Goal: Obtain resource: Download file/media

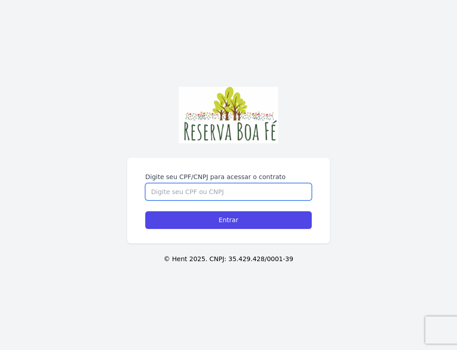
click at [164, 190] on input "Digite seu CPF/CNPJ para acessar o contrato" at bounding box center [228, 191] width 167 height 17
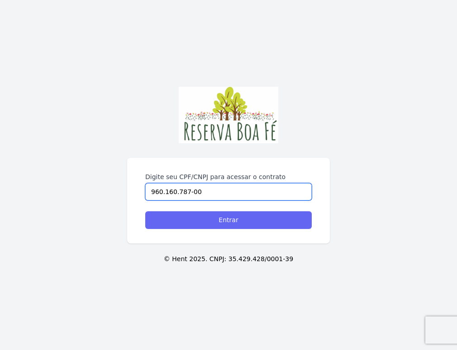
type input "960.160.787-00"
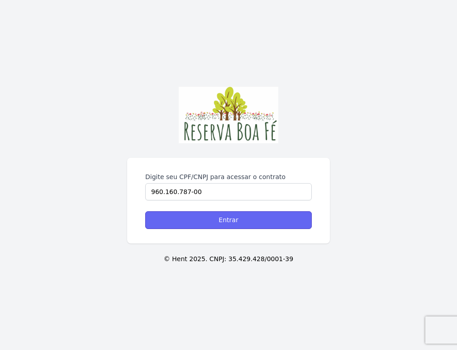
click at [205, 218] on input "Entrar" at bounding box center [228, 220] width 167 height 18
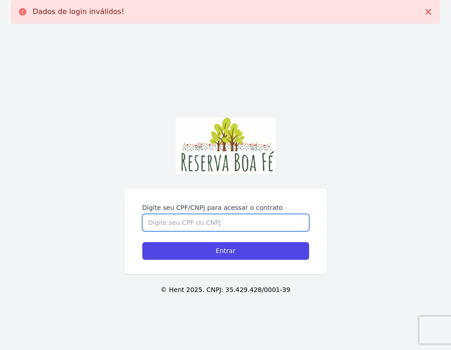
click at [239, 222] on input "Digite seu CPF/CNPJ para acessar o contrato" at bounding box center [225, 222] width 167 height 17
type input "96016078700"
click at [142, 242] on input "Entrar" at bounding box center [225, 251] width 167 height 18
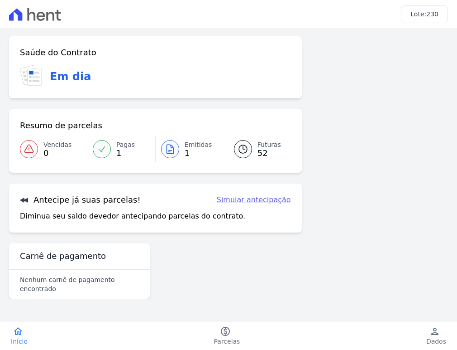
click at [187, 149] on span "Emitidas" at bounding box center [199, 145] width 28 height 10
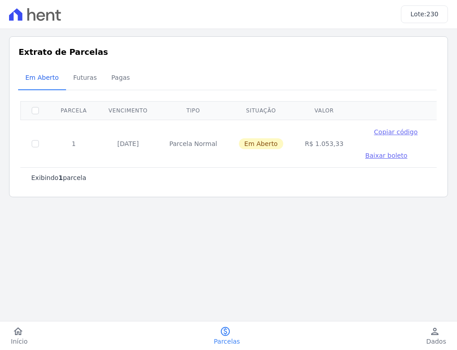
click at [365, 155] on span "Baixar boleto" at bounding box center [386, 155] width 42 height 7
click at [16, 336] on icon "home" at bounding box center [18, 331] width 11 height 11
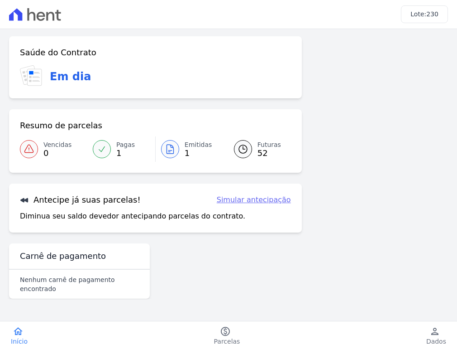
scroll to position [14, 0]
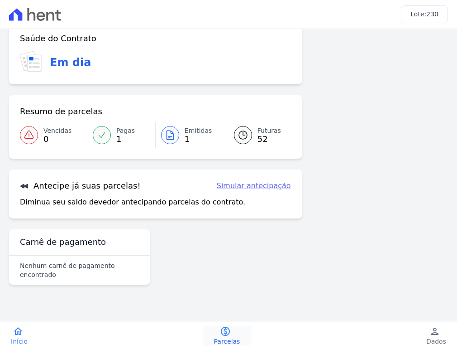
click at [224, 337] on span "Parcelas" at bounding box center [227, 341] width 26 height 9
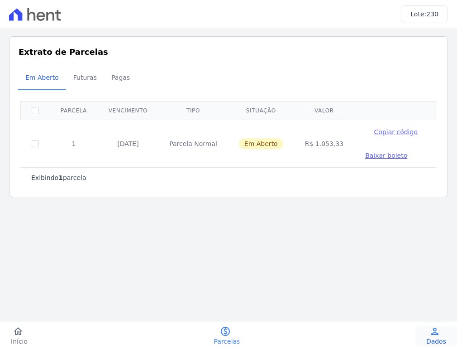
click at [442, 328] on link "person Dados" at bounding box center [437, 336] width 42 height 20
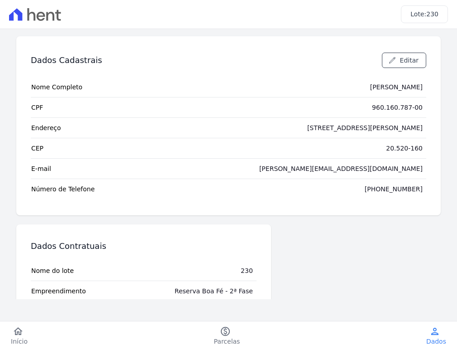
scroll to position [66, 0]
